Goal: Transaction & Acquisition: Purchase product/service

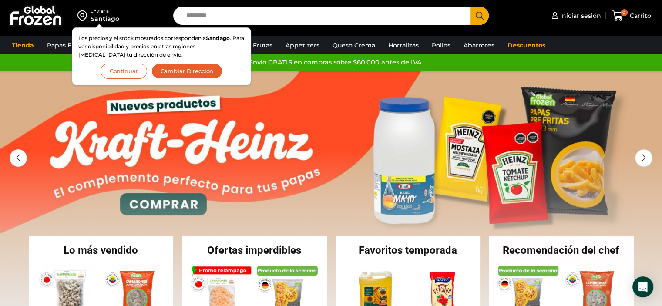
click at [127, 73] on button "Continuar" at bounding box center [124, 71] width 47 height 15
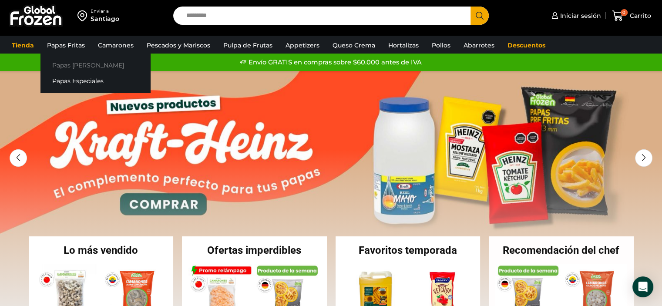
click at [80, 64] on link "Papas [PERSON_NAME]" at bounding box center [96, 65] width 110 height 16
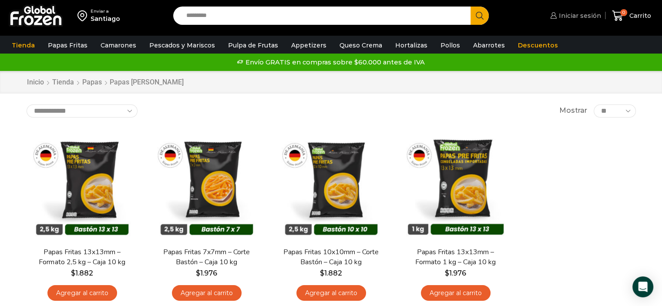
click at [584, 17] on span "Iniciar sesión" at bounding box center [579, 15] width 44 height 9
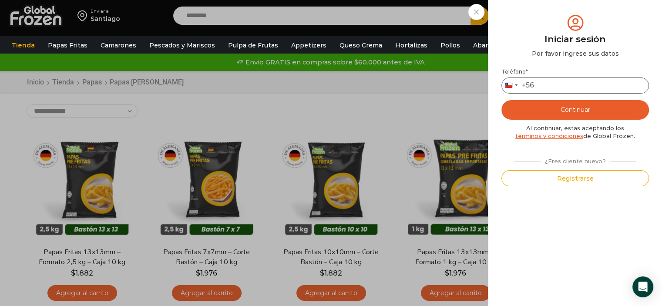
click at [546, 84] on input "Teléfono *" at bounding box center [576, 86] width 148 height 16
type input "*********"
click at [568, 108] on button "Continuar" at bounding box center [576, 110] width 148 height 20
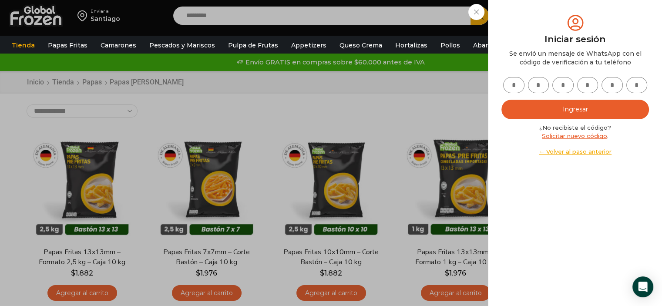
click at [516, 88] on input "text" at bounding box center [513, 85] width 21 height 16
type input "*"
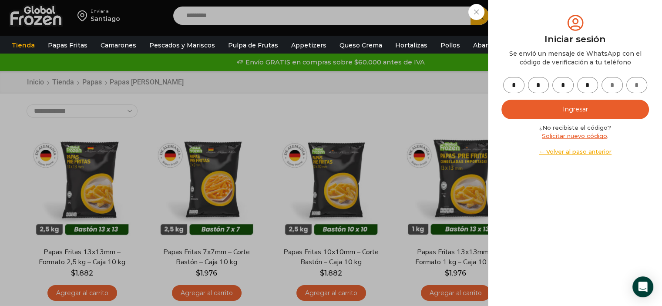
type input "*"
click at [553, 108] on button "Ingresar" at bounding box center [576, 110] width 148 height 20
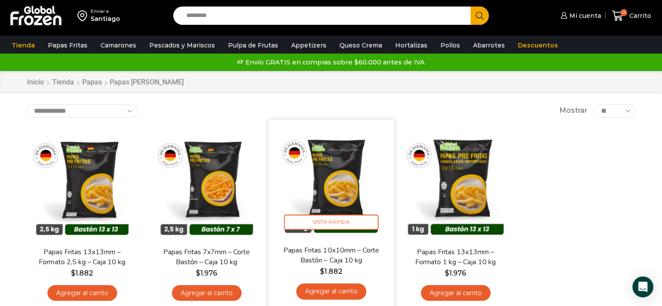
click at [338, 292] on link "Agregar al carrito" at bounding box center [331, 292] width 70 height 16
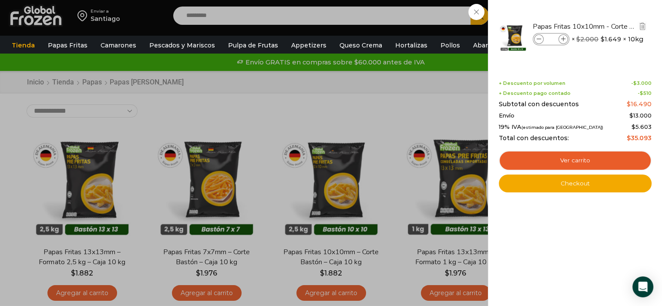
click at [562, 38] on icon at bounding box center [563, 39] width 5 height 5
type input "*"
click at [563, 38] on icon at bounding box center [563, 39] width 5 height 5
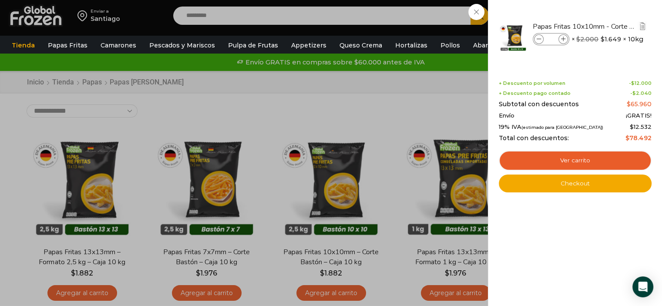
type input "*"
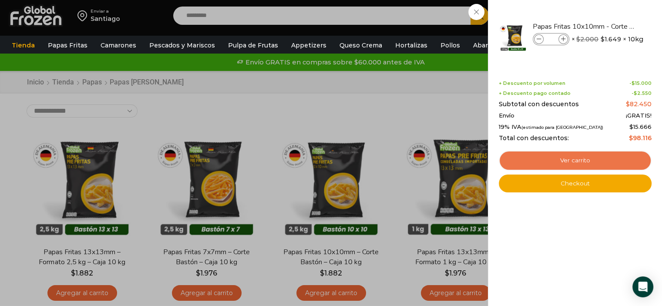
click at [571, 158] on link "Ver carrito" at bounding box center [575, 161] width 153 height 20
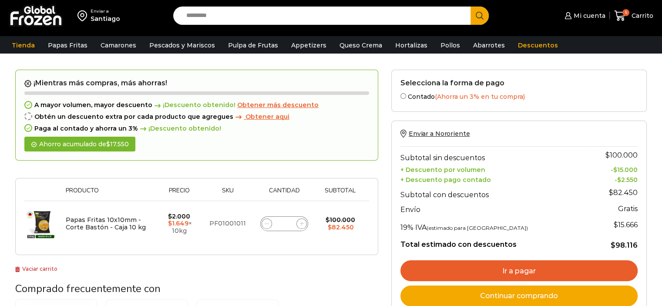
scroll to position [87, 0]
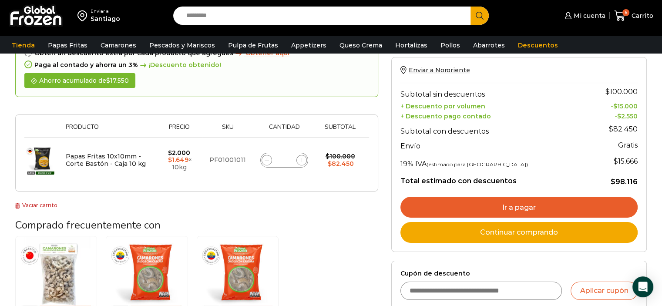
click at [526, 206] on link "Ir a pagar" at bounding box center [519, 207] width 237 height 21
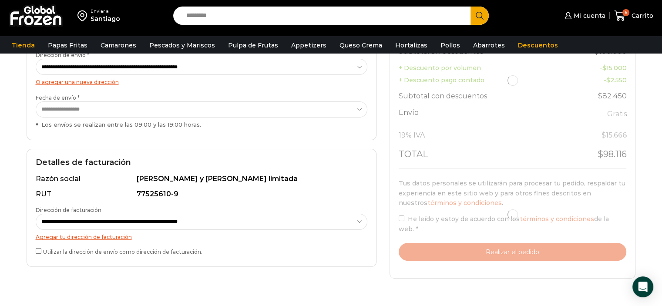
scroll to position [174, 0]
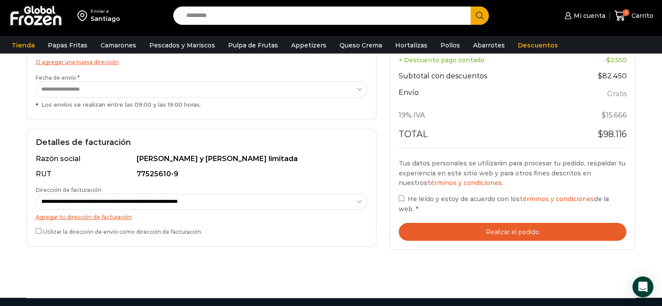
click at [404, 198] on label "He leído y estoy de acuerdo con los términos y condiciones de la web. *" at bounding box center [513, 204] width 228 height 20
click at [485, 223] on button "Realizar el pedido" at bounding box center [513, 232] width 228 height 18
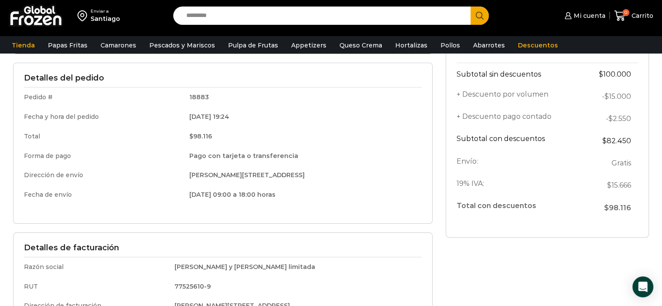
scroll to position [87, 0]
